Goal: Task Accomplishment & Management: Manage account settings

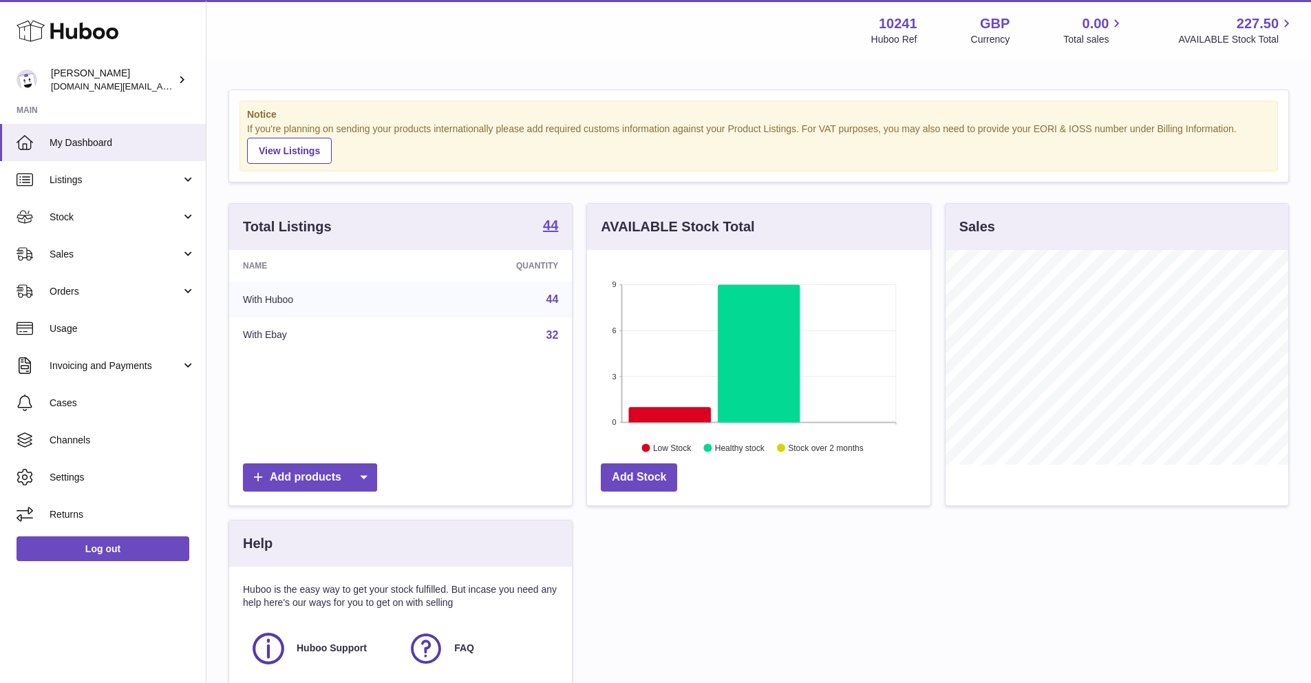
scroll to position [215, 343]
click at [110, 209] on link "Stock" at bounding box center [103, 216] width 206 height 37
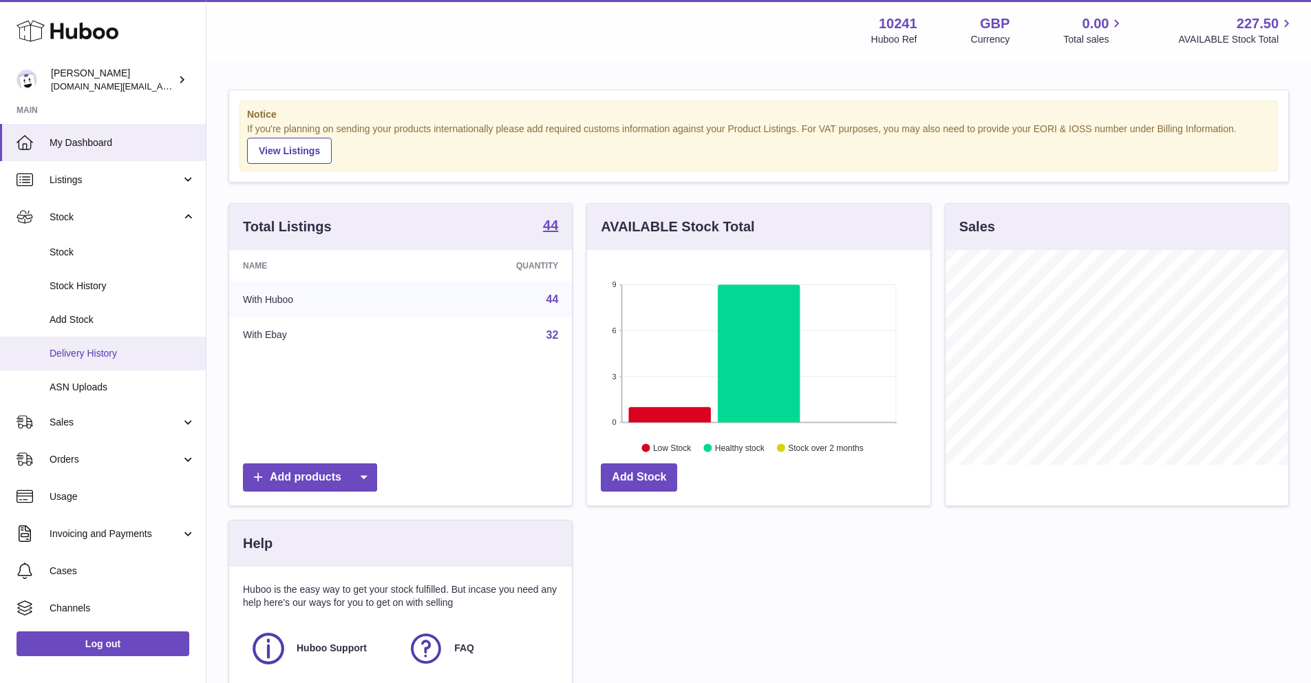
click at [100, 354] on span "Delivery History" at bounding box center [123, 353] width 146 height 13
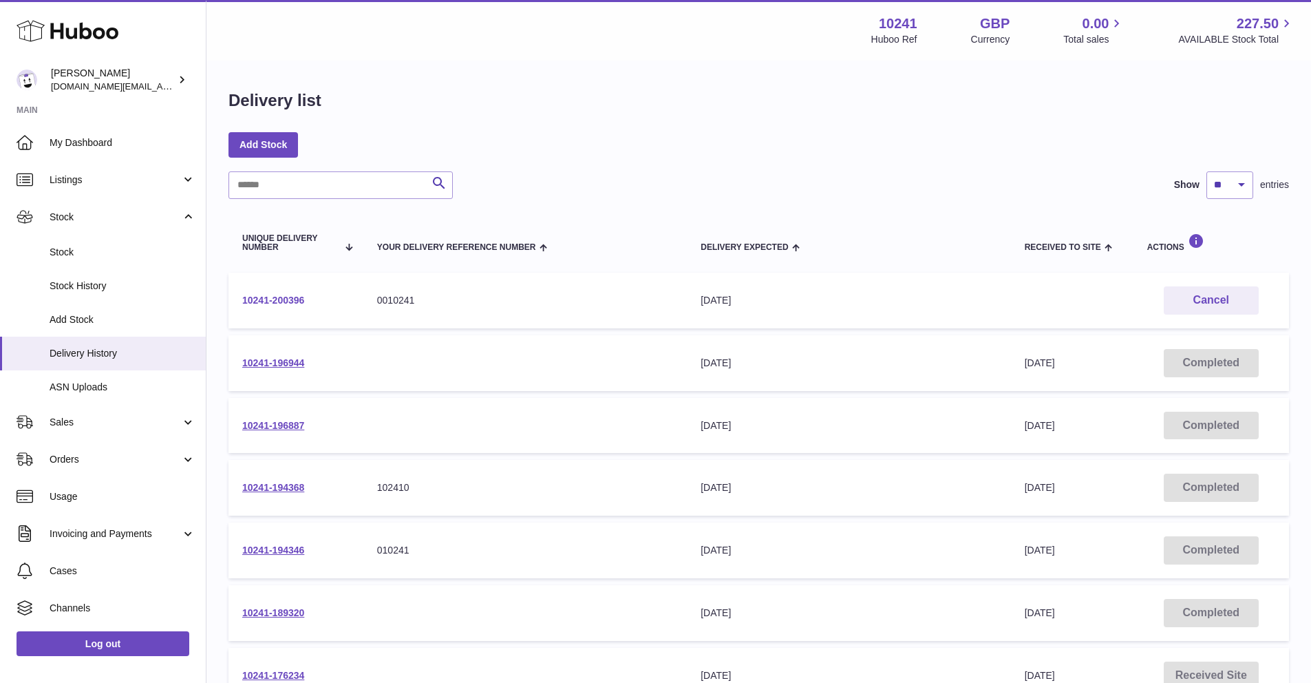
click at [290, 305] on link "10241-200396" at bounding box center [273, 300] width 62 height 11
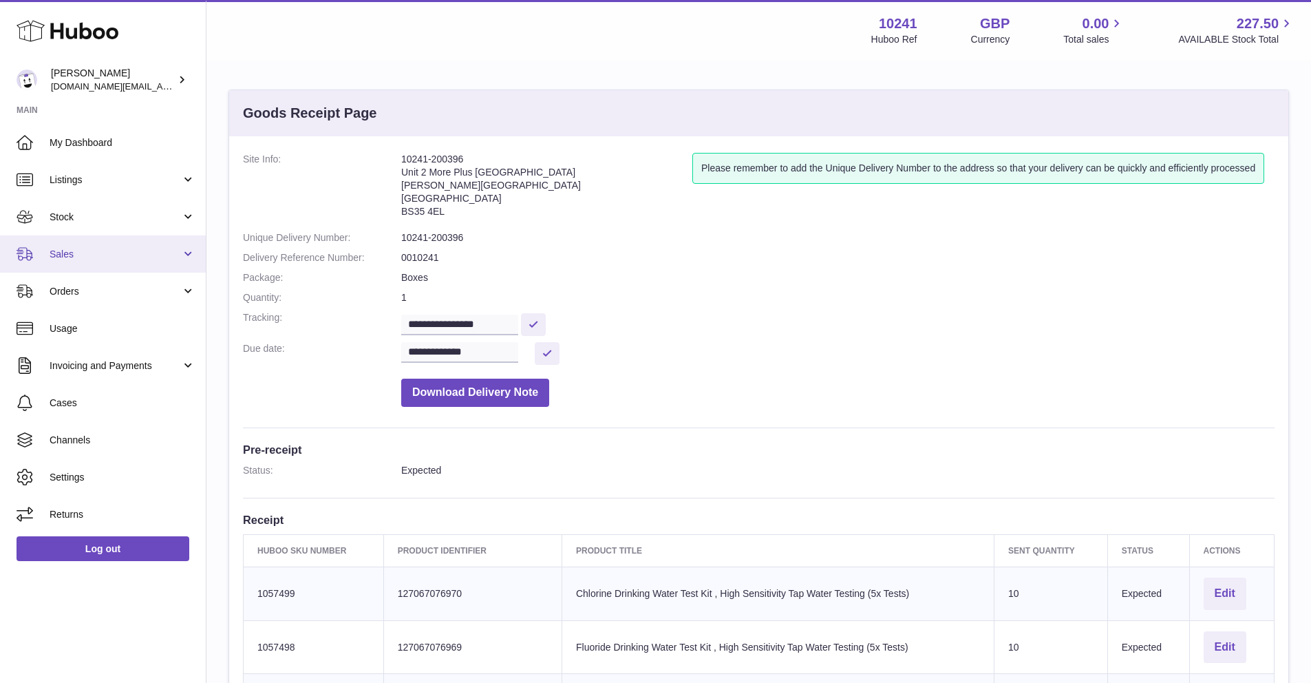
click at [124, 241] on link "Sales" at bounding box center [103, 253] width 206 height 37
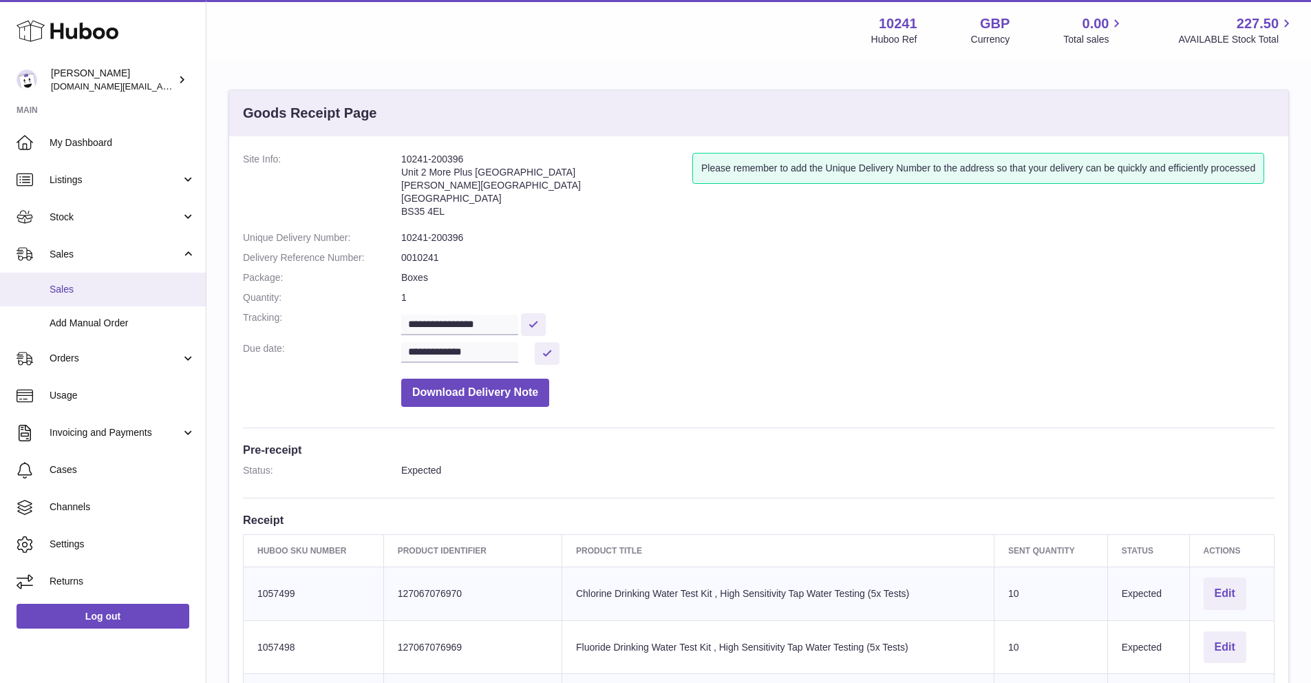
click at [118, 284] on span "Sales" at bounding box center [123, 289] width 146 height 13
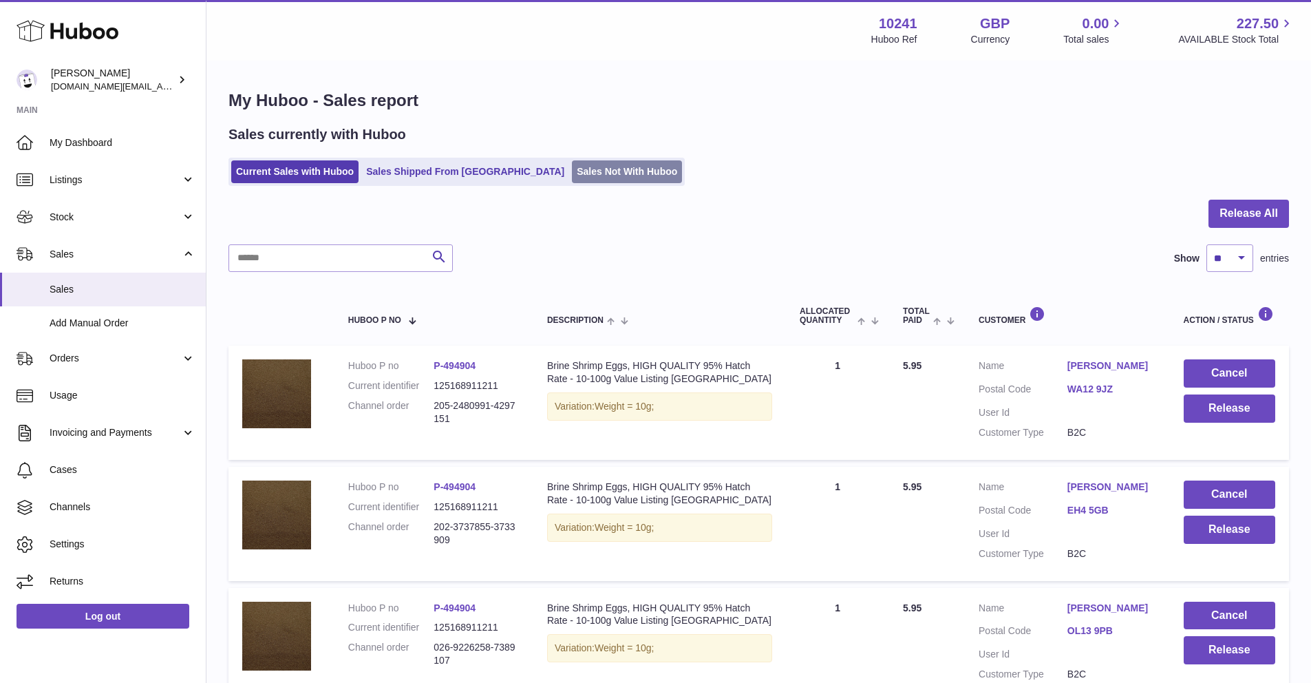
click at [581, 167] on link "Sales Not With Huboo" at bounding box center [627, 171] width 110 height 23
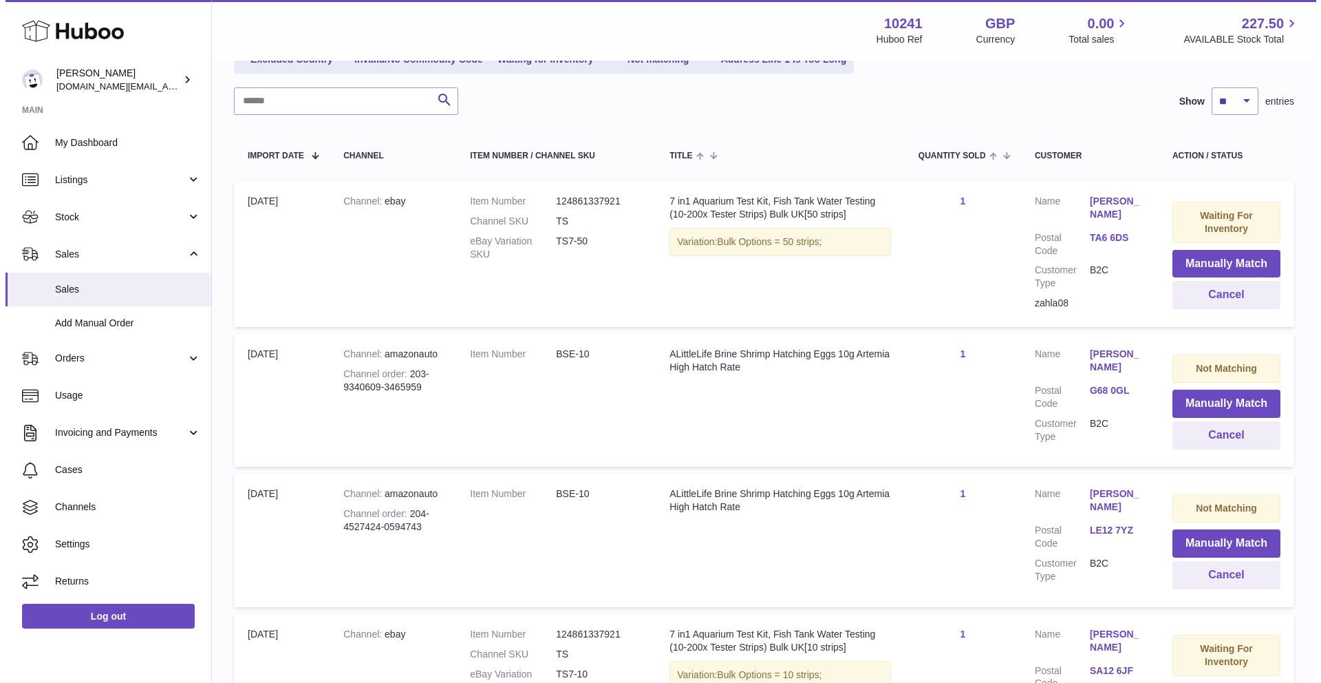
scroll to position [206, 0]
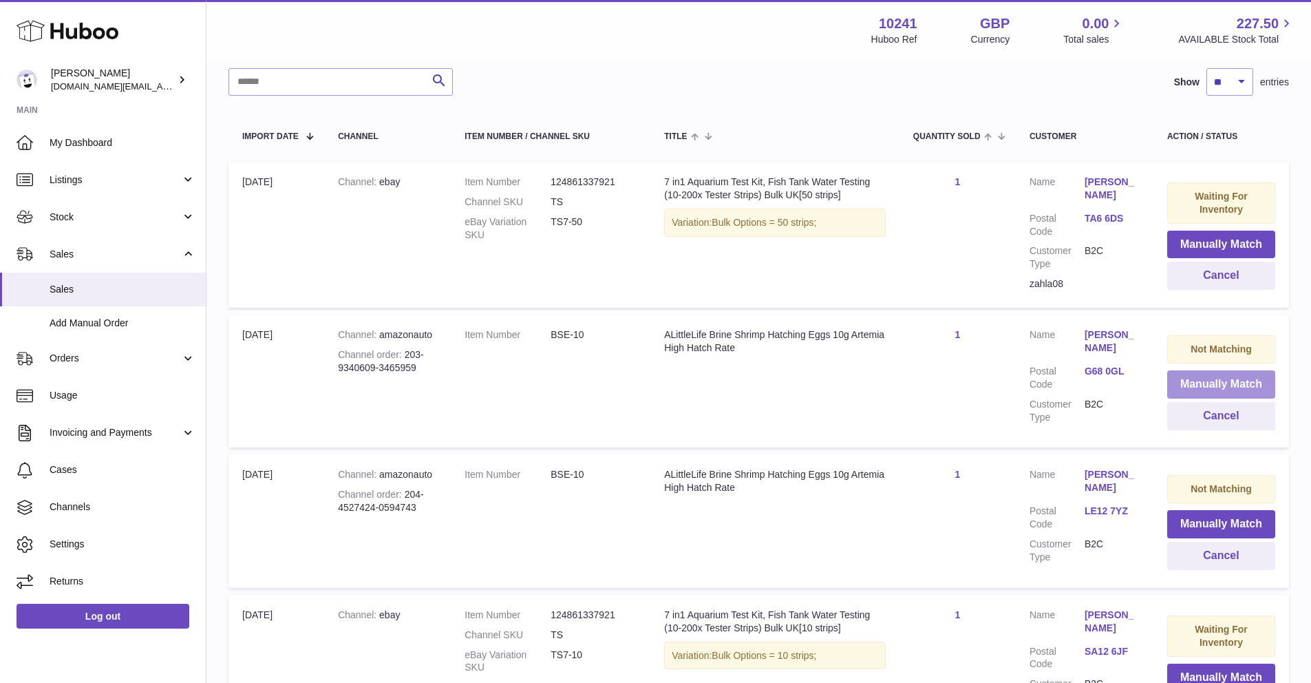
click at [1217, 381] on button "Manually Match" at bounding box center [1221, 384] width 108 height 28
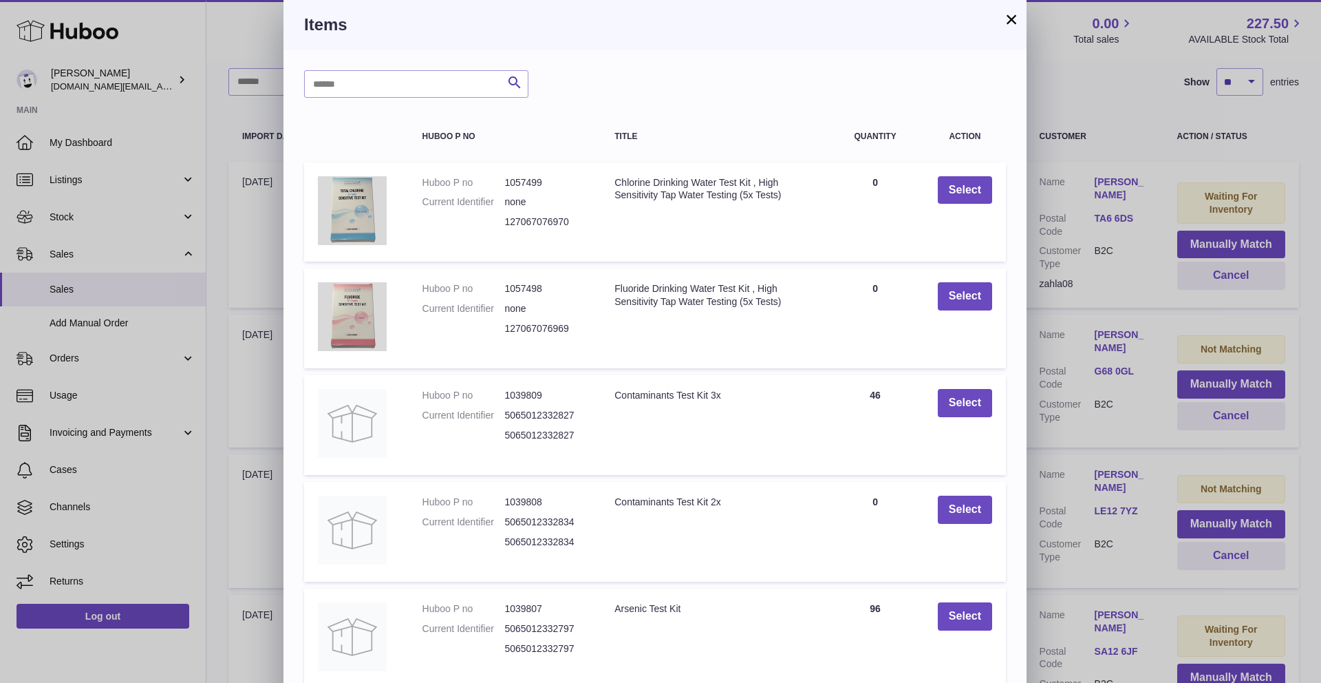
click at [407, 63] on div "Search Huboo P no Title Quantity Action Huboo P no 1057499 Current Identifier n…" at bounding box center [655, 416] width 743 height 732
click at [407, 69] on div "Search Huboo P no Title Quantity Action Huboo P no 1057499 Current Identifier n…" at bounding box center [655, 416] width 743 height 732
click at [407, 78] on input "text" at bounding box center [416, 84] width 224 height 28
type input "*****"
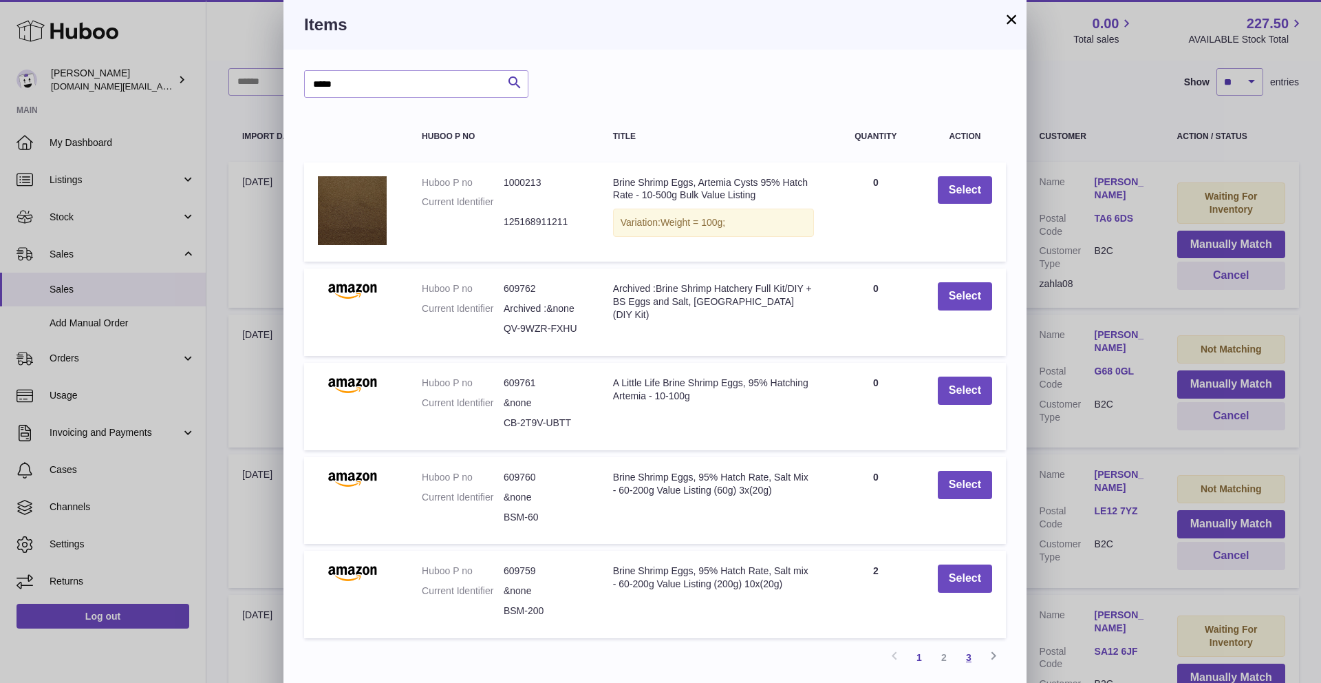
click at [967, 657] on link "3" at bounding box center [969, 657] width 25 height 25
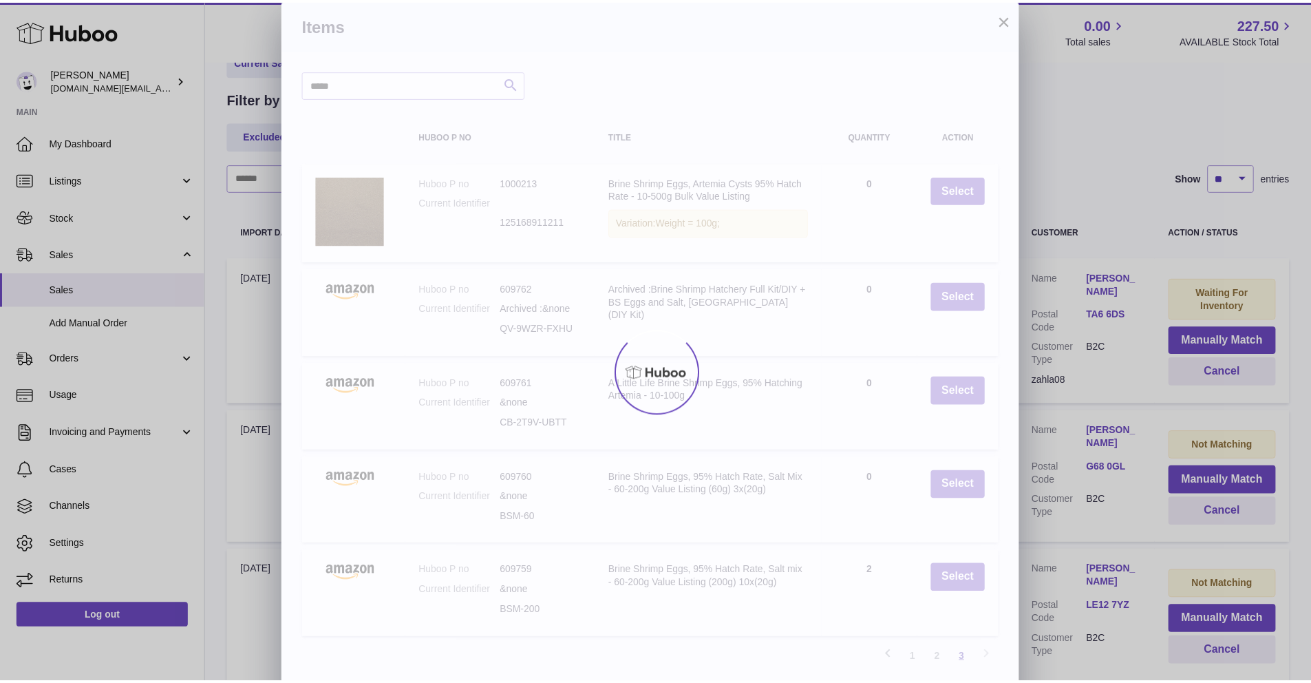
scroll to position [62, 0]
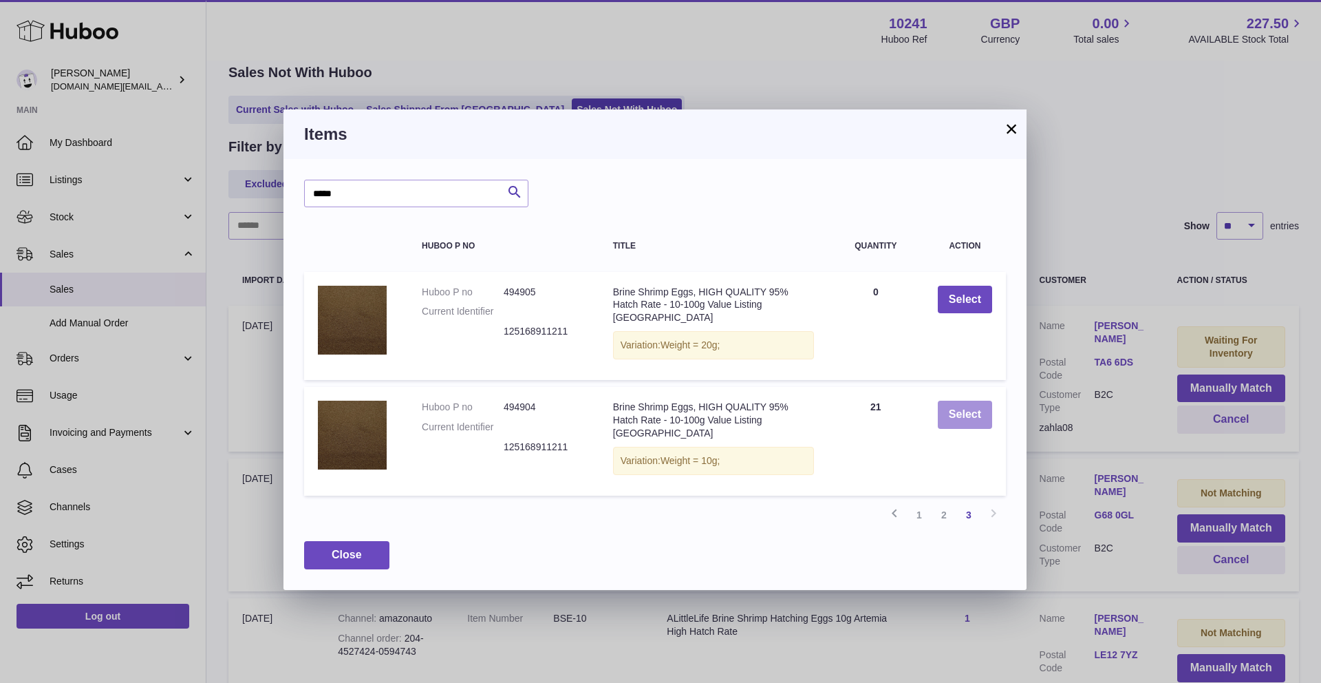
click at [947, 409] on button "Select" at bounding box center [965, 415] width 54 height 28
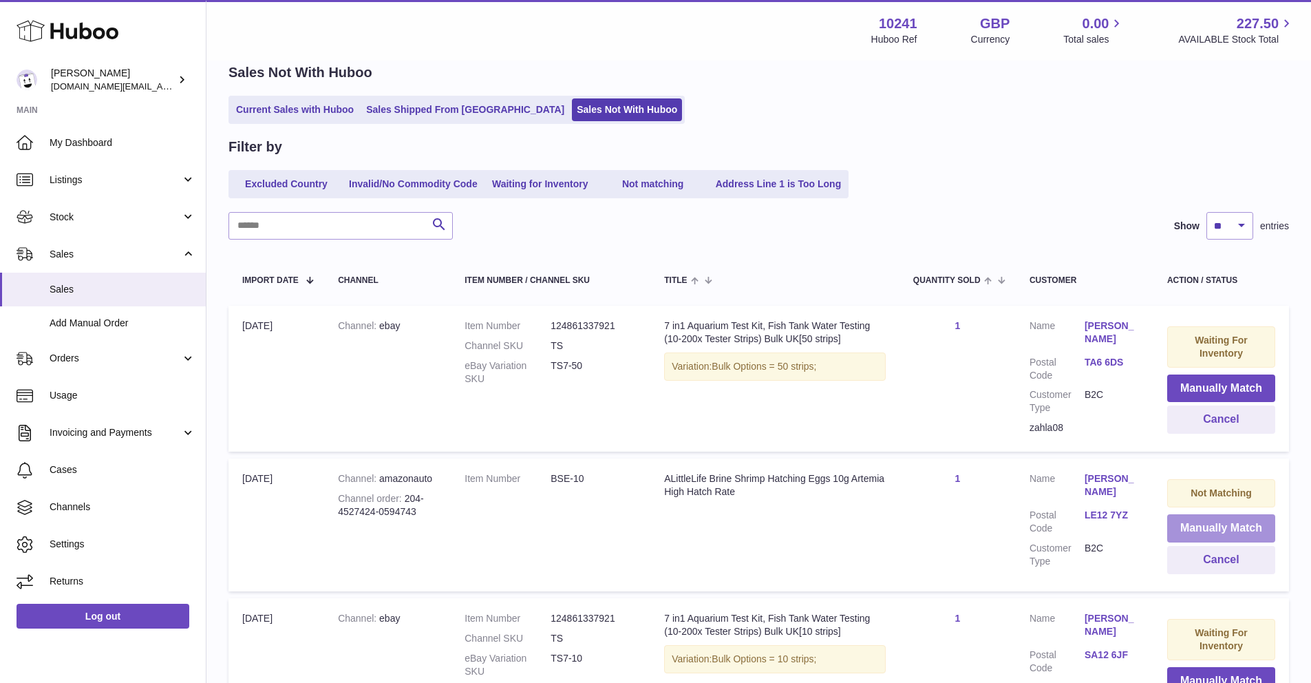
click at [1207, 537] on button "Manually Match" at bounding box center [1221, 528] width 108 height 28
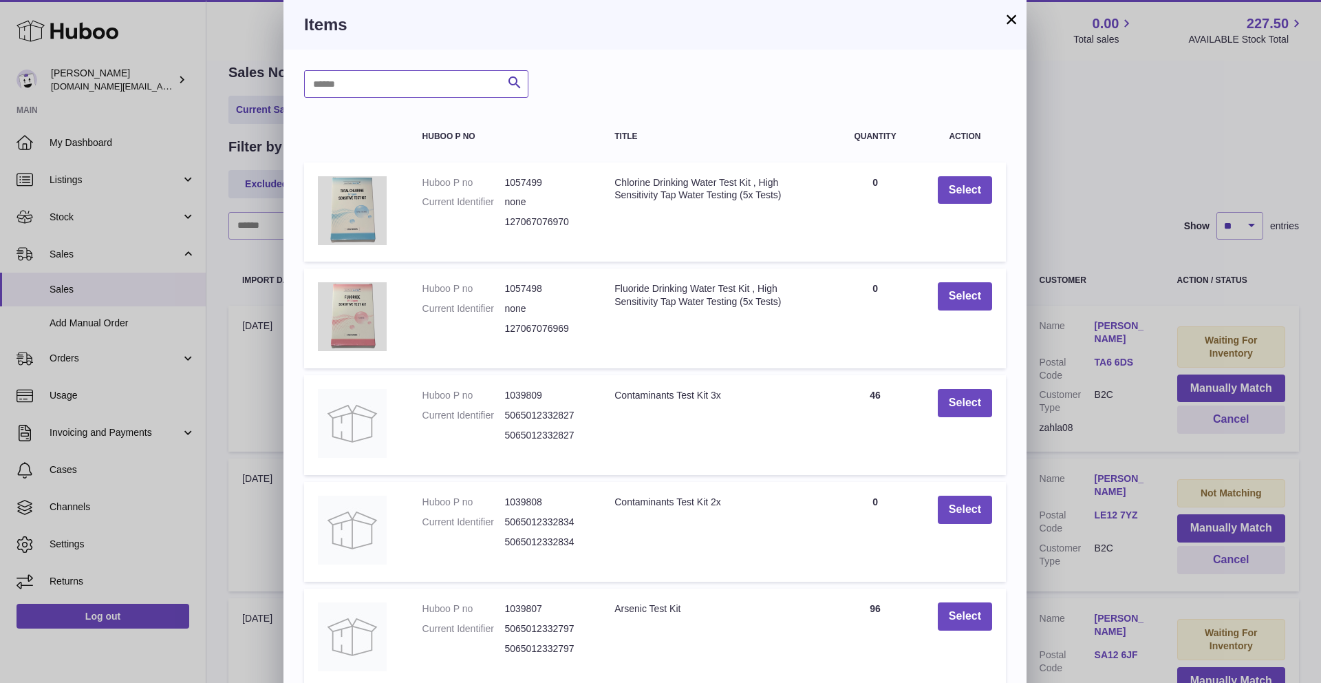
click at [386, 78] on input "text" at bounding box center [416, 84] width 224 height 28
type input "*****"
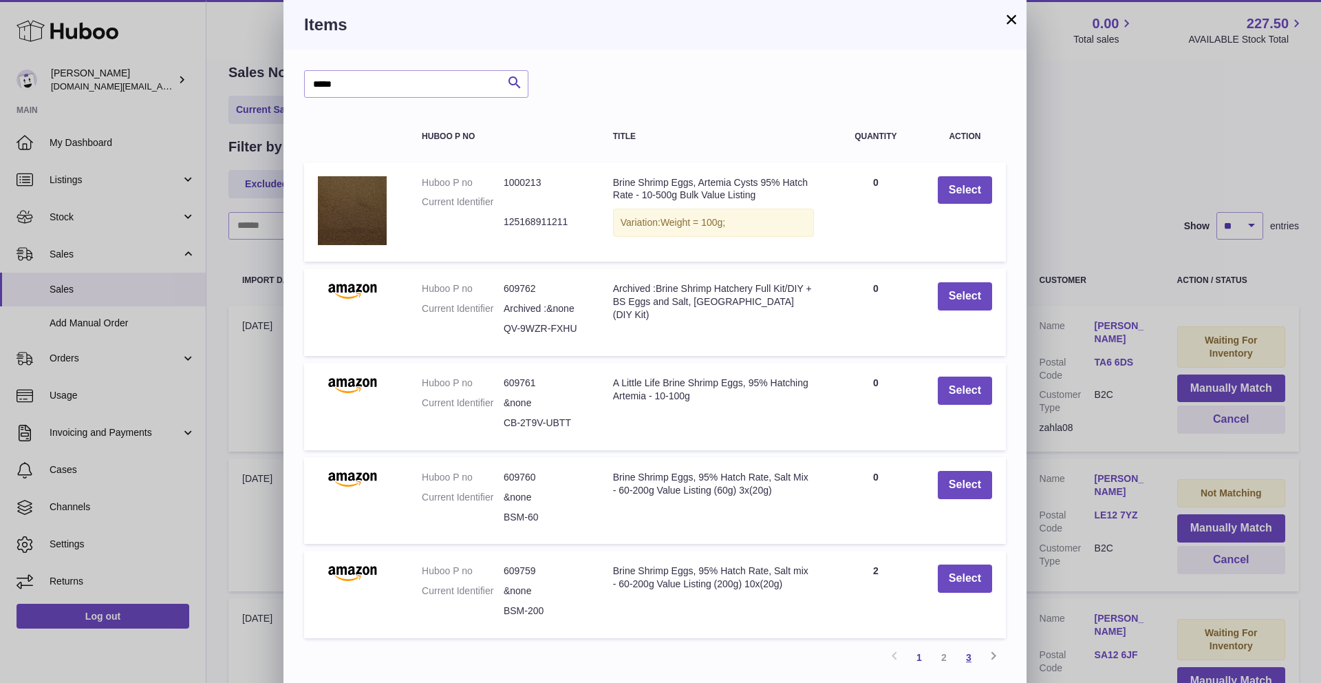
click at [969, 659] on link "3" at bounding box center [969, 657] width 25 height 25
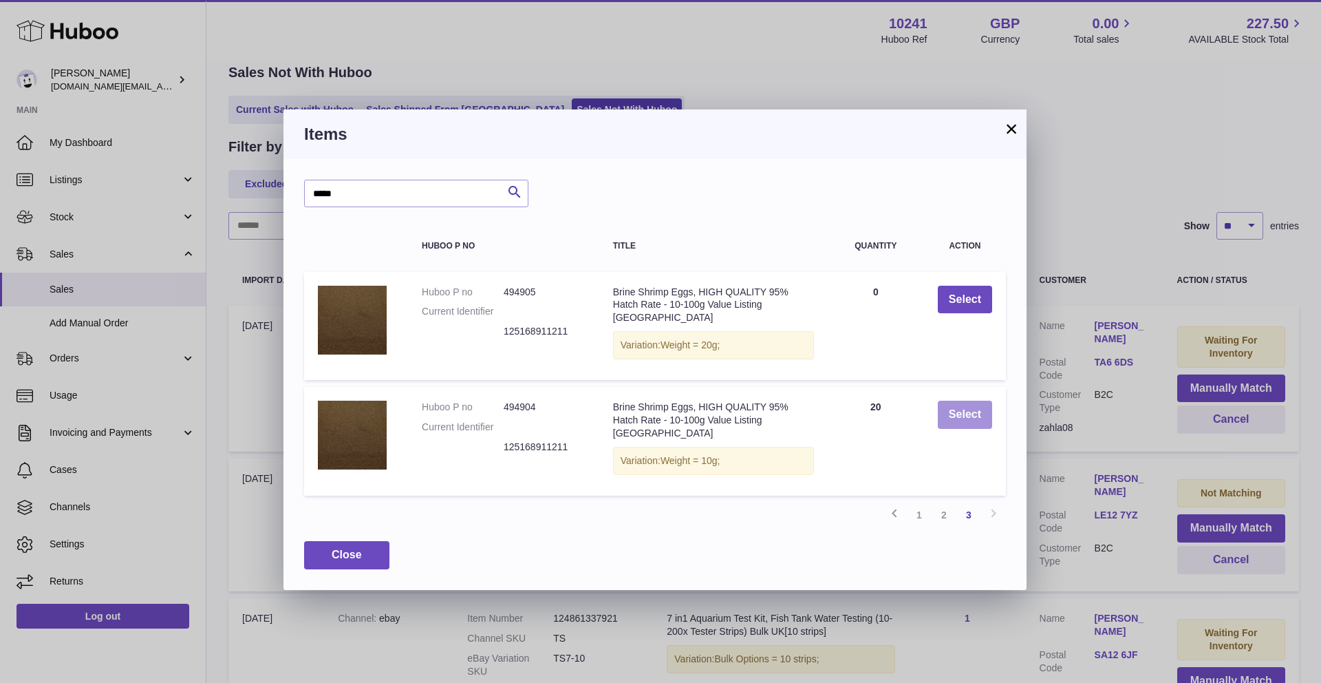
click at [977, 411] on button "Select" at bounding box center [965, 415] width 54 height 28
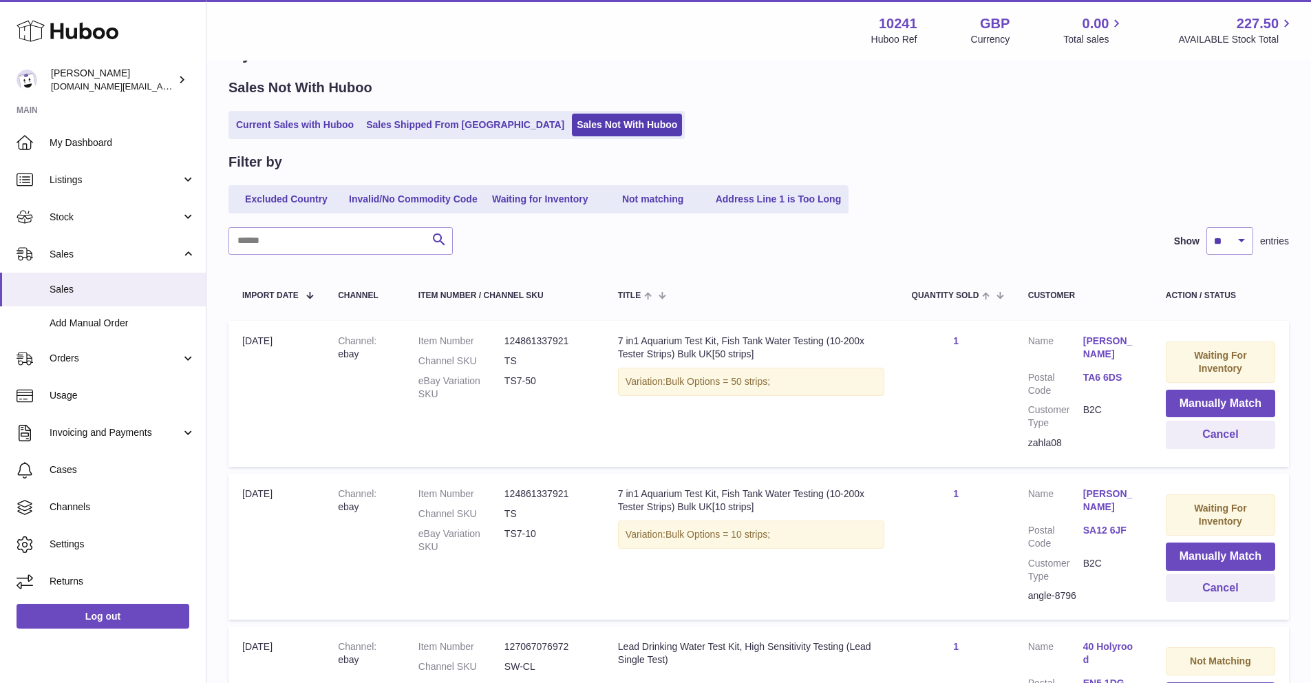
scroll to position [0, 0]
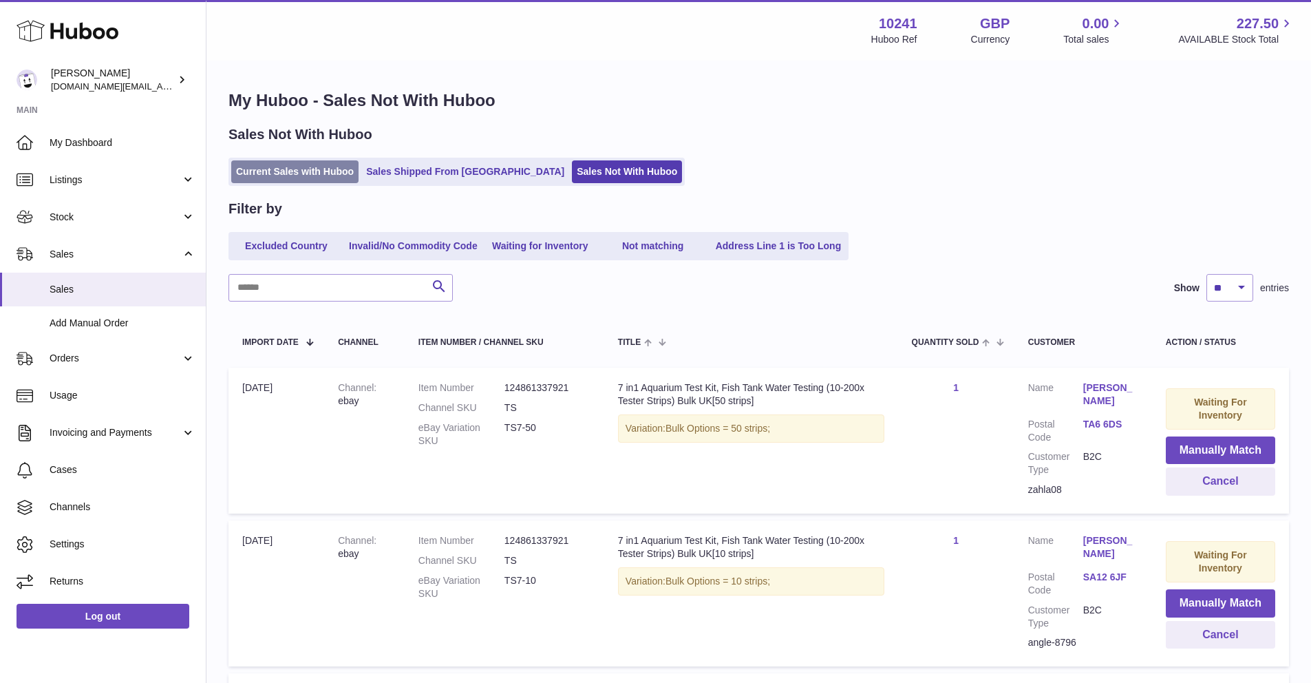
click at [343, 180] on link "Current Sales with Huboo" at bounding box center [294, 171] width 127 height 23
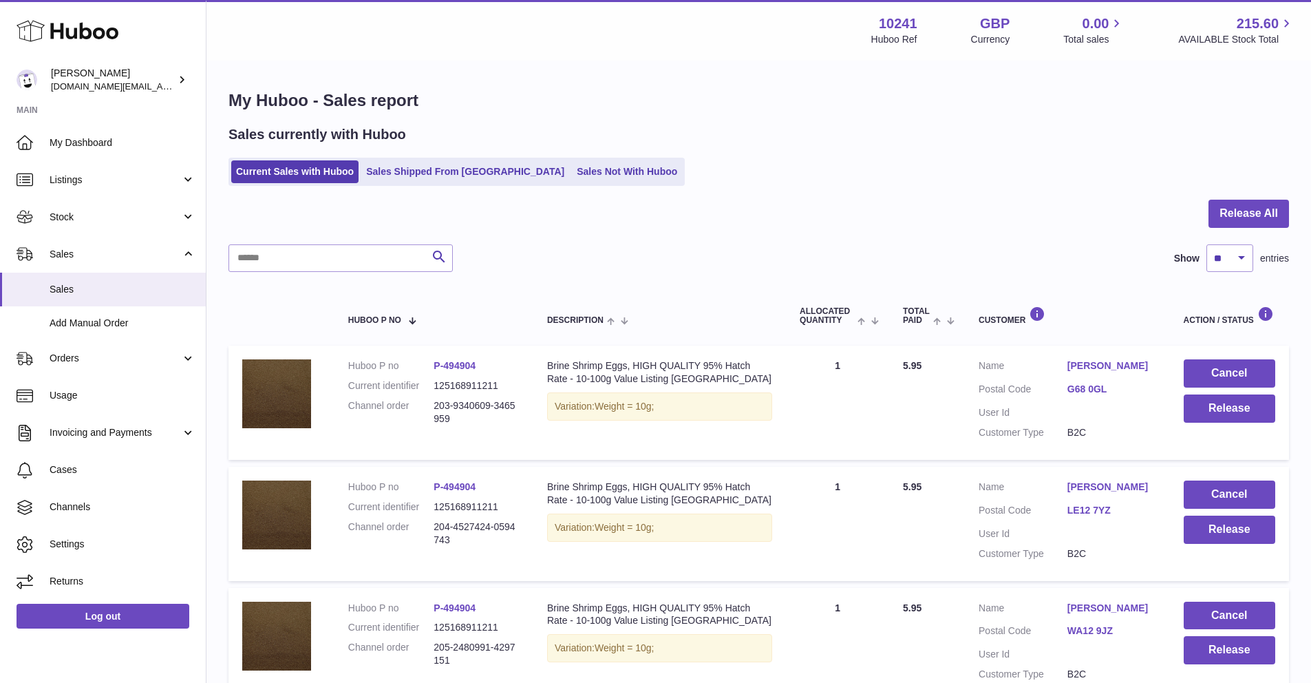
click at [1259, 194] on div "My Huboo - Sales report Sales currently with Huboo Current Sales with Huboo Sal…" at bounding box center [758, 519] width 1105 height 915
click at [1252, 216] on button "Release All" at bounding box center [1248, 214] width 81 height 28
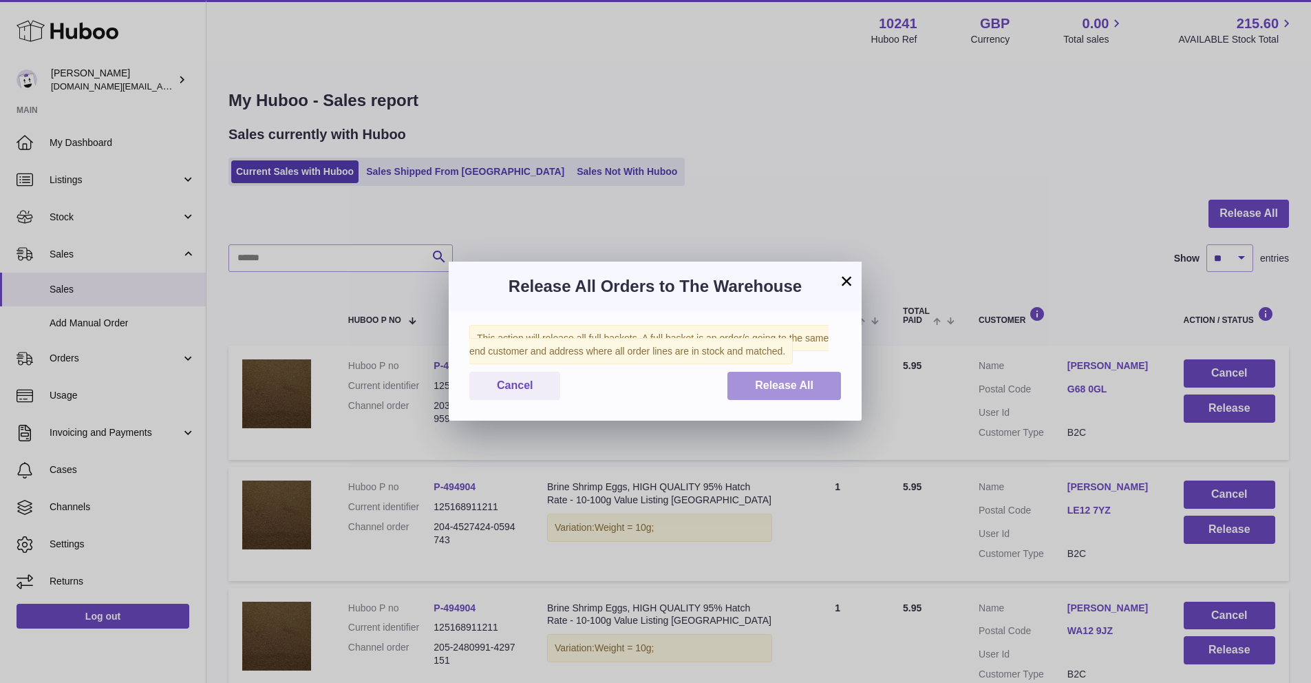
click at [740, 385] on button "Release All" at bounding box center [784, 386] width 114 height 28
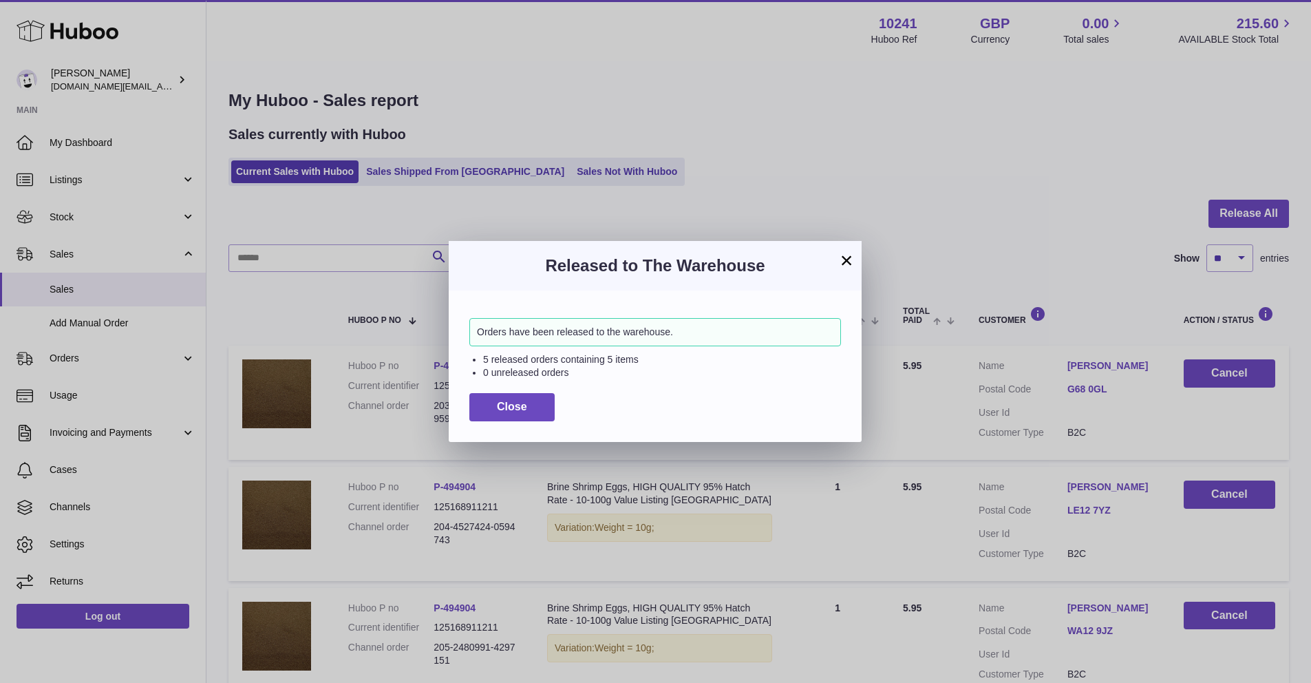
click at [448, 399] on div "× Released to The Warehouse Orders have been released to the warehouse. 5 relea…" at bounding box center [655, 341] width 1311 height 683
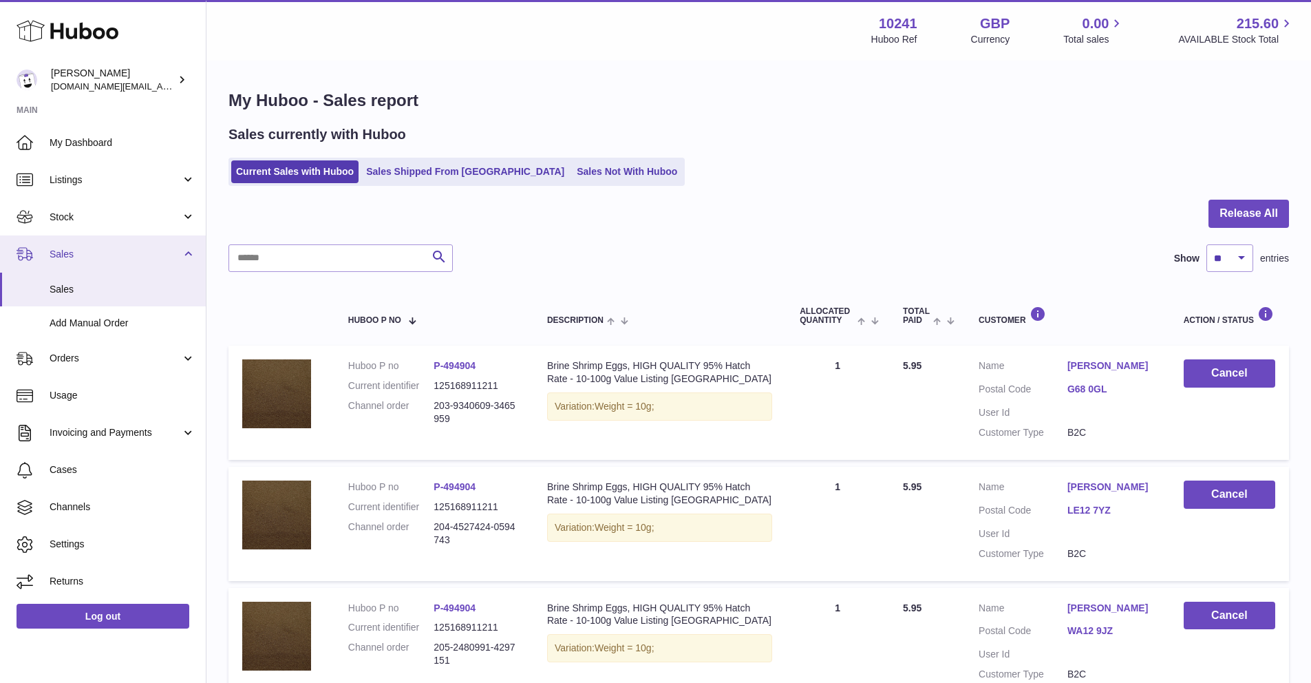
click at [104, 235] on link "Sales" at bounding box center [103, 253] width 206 height 37
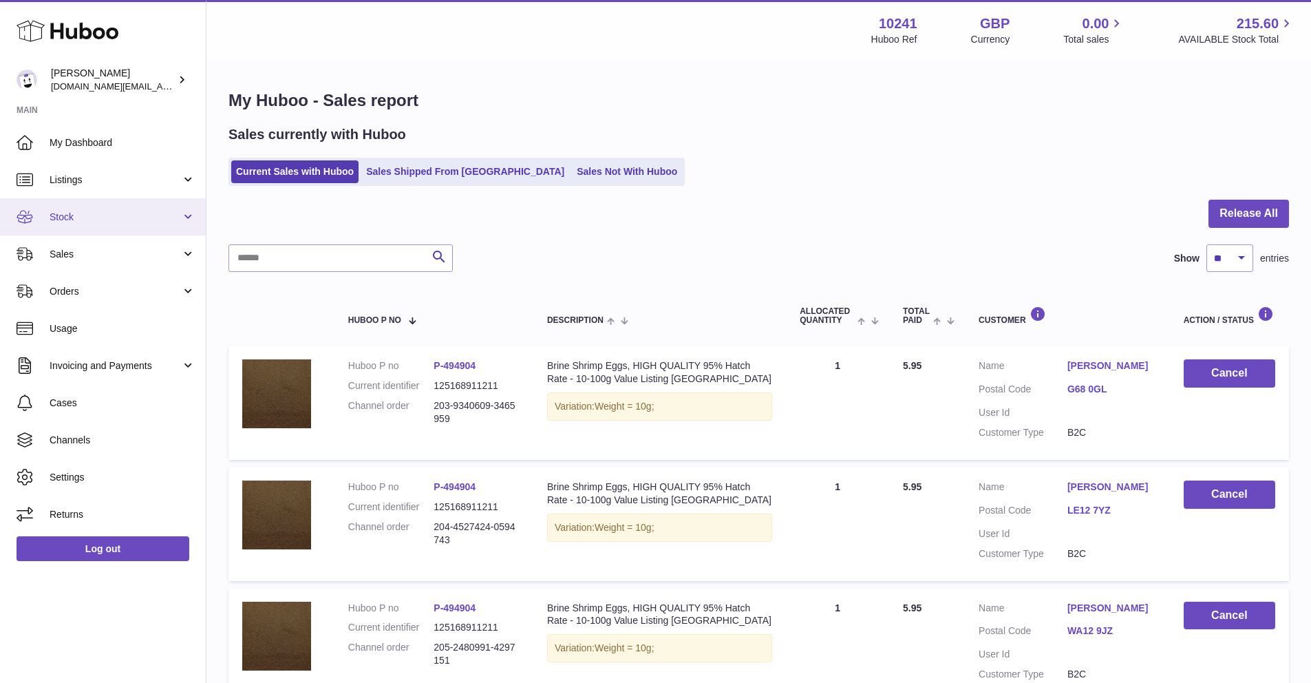
click at [96, 213] on span "Stock" at bounding box center [115, 217] width 131 height 13
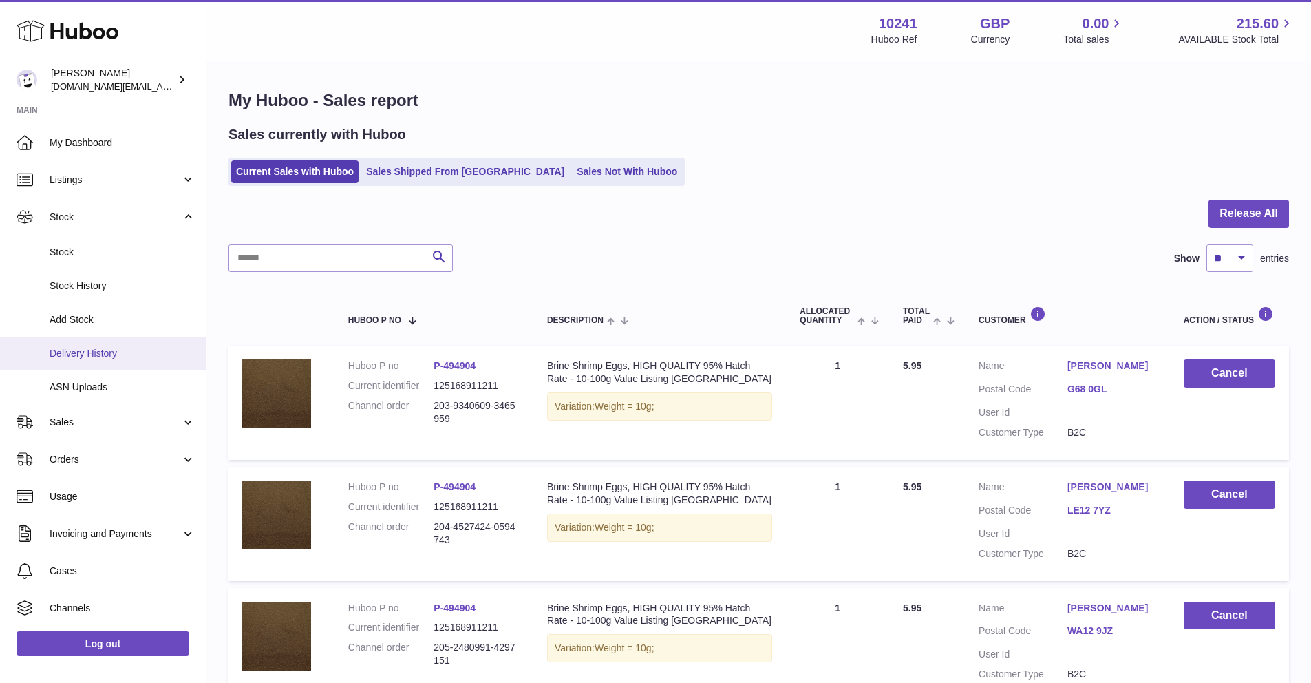
click at [103, 360] on link "Delivery History" at bounding box center [103, 354] width 206 height 34
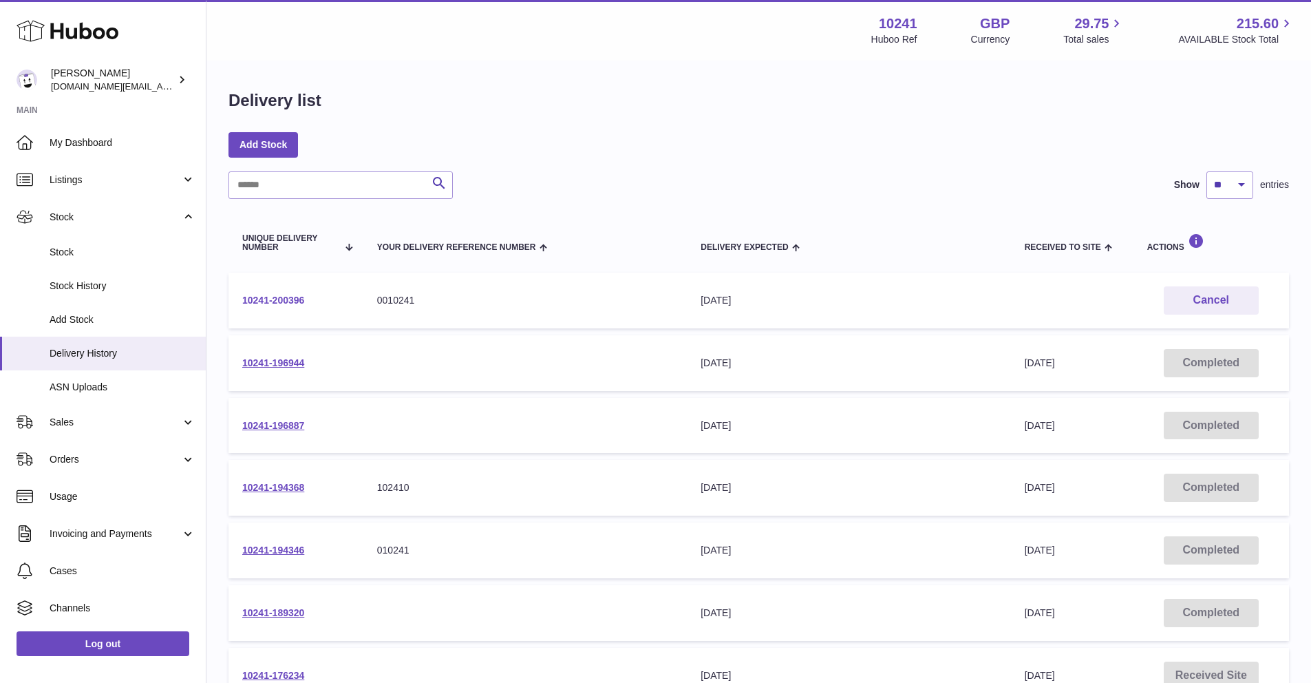
click at [277, 305] on link "10241-200396" at bounding box center [273, 300] width 62 height 11
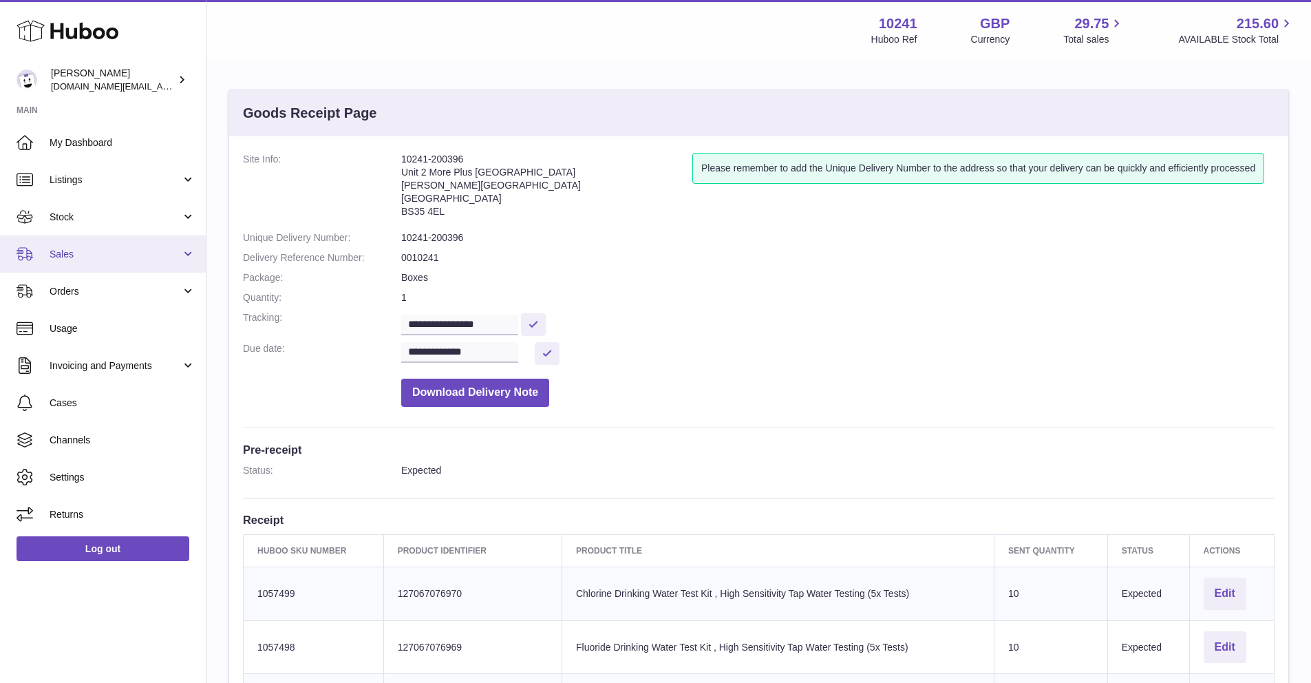
click at [112, 262] on link "Sales" at bounding box center [103, 253] width 206 height 37
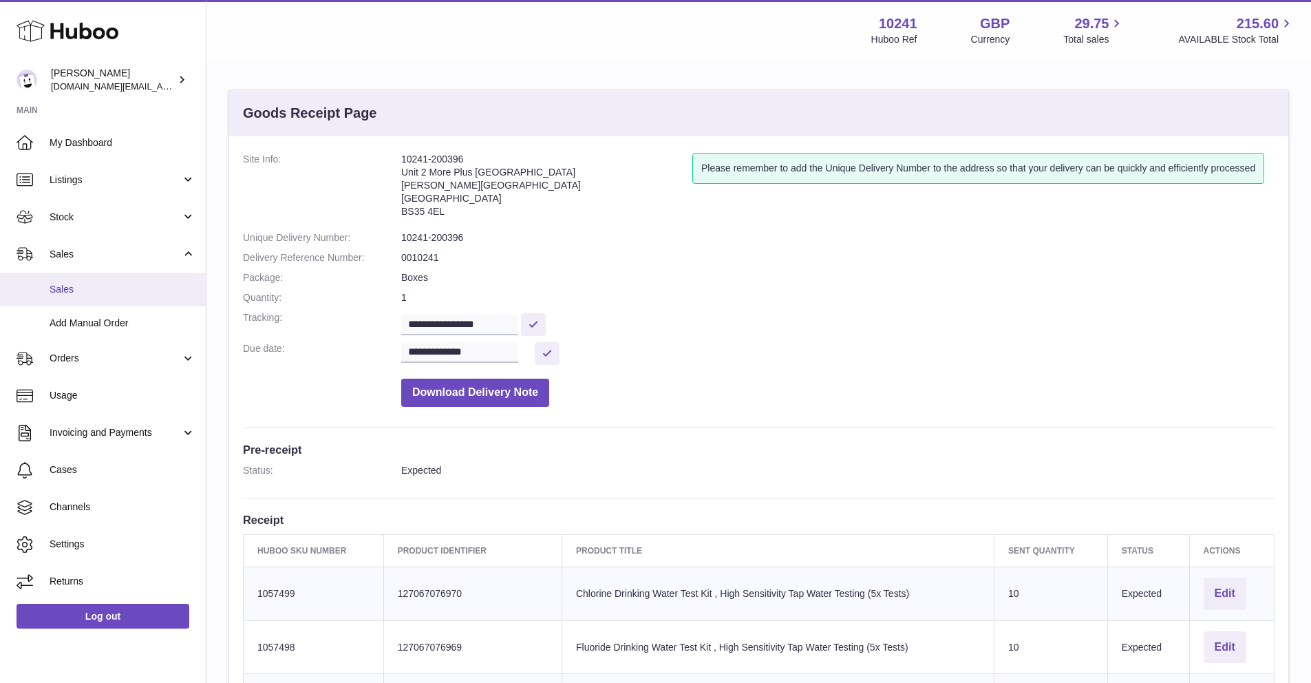
click at [104, 285] on span "Sales" at bounding box center [123, 289] width 146 height 13
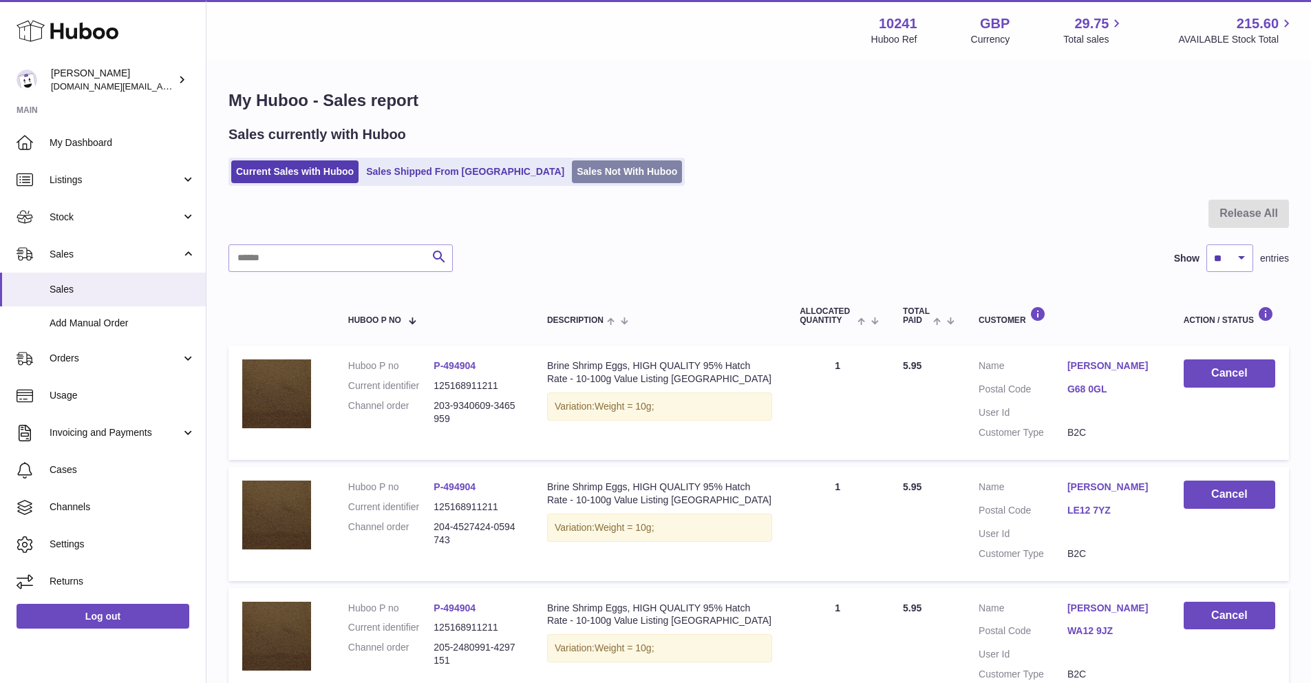
click at [572, 171] on link "Sales Not With Huboo" at bounding box center [627, 171] width 110 height 23
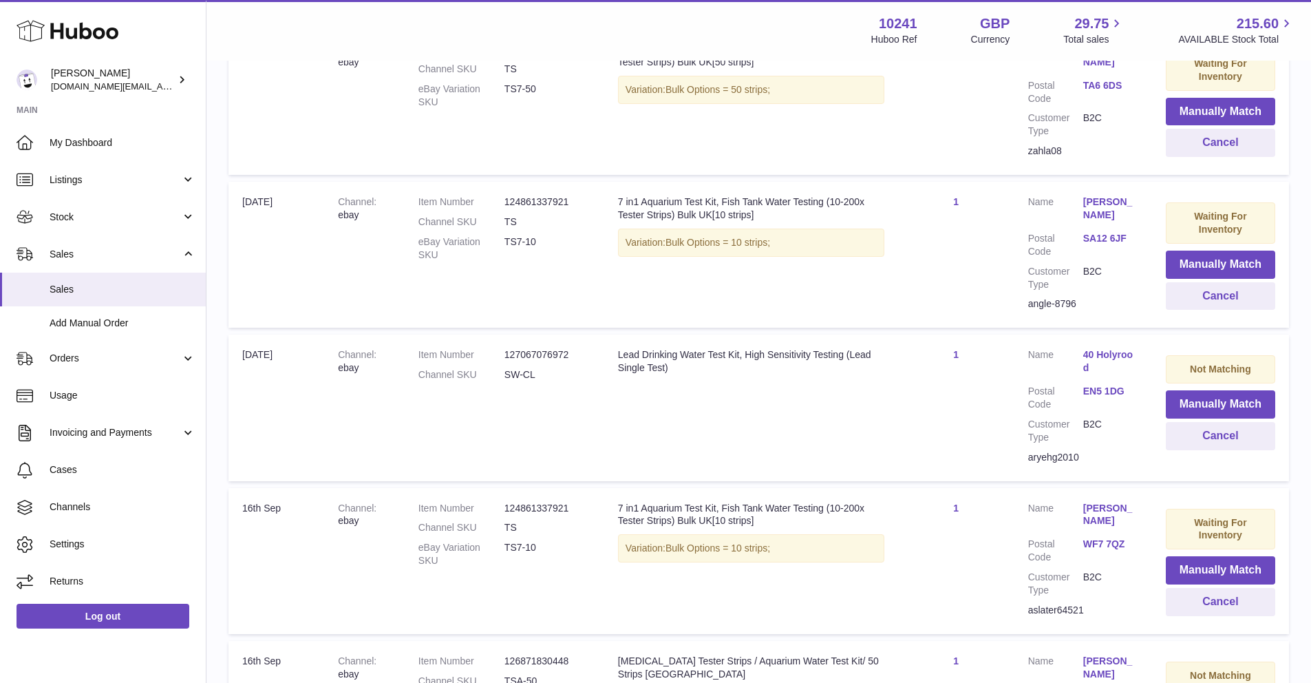
scroll to position [68, 0]
